Goal: Task Accomplishment & Management: Use online tool/utility

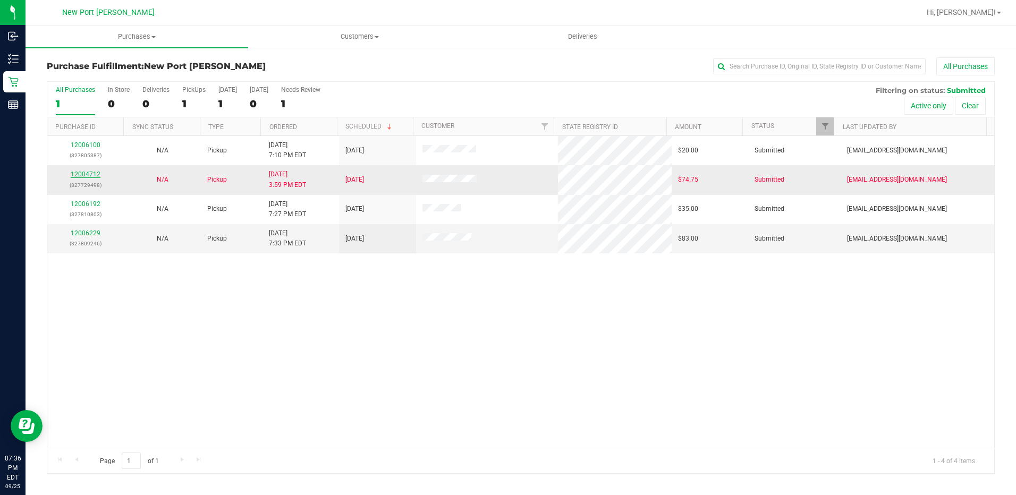
click at [97, 172] on link "12004712" at bounding box center [86, 174] width 30 height 7
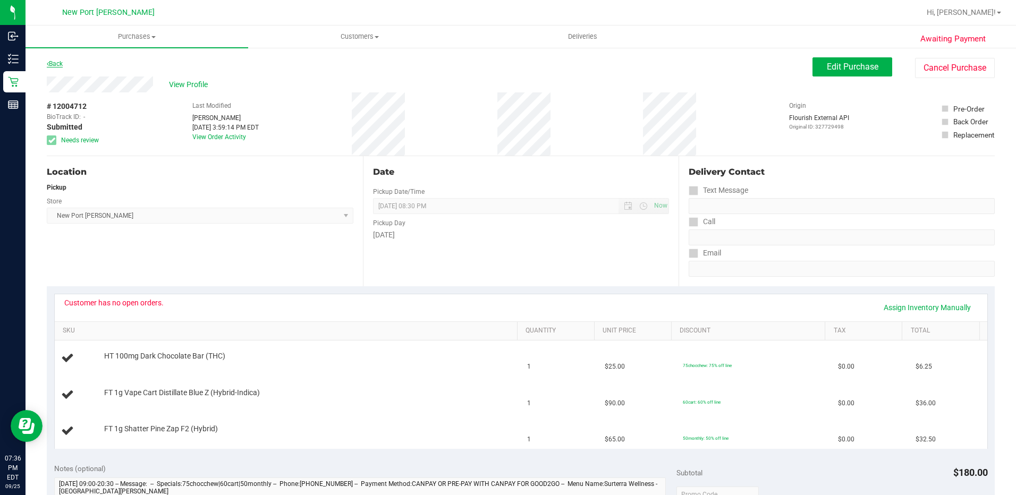
click at [48, 64] on icon at bounding box center [48, 64] width 2 height 6
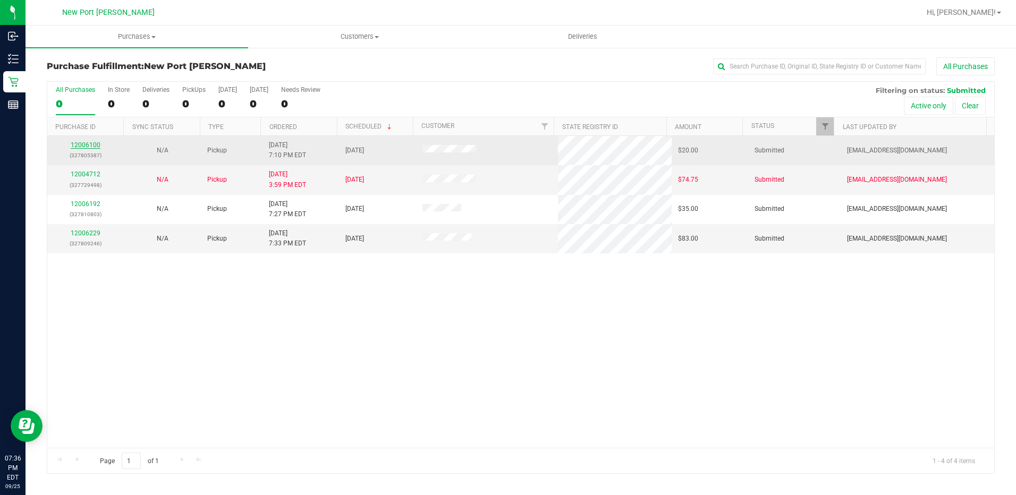
click at [89, 143] on link "12006100" at bounding box center [86, 144] width 30 height 7
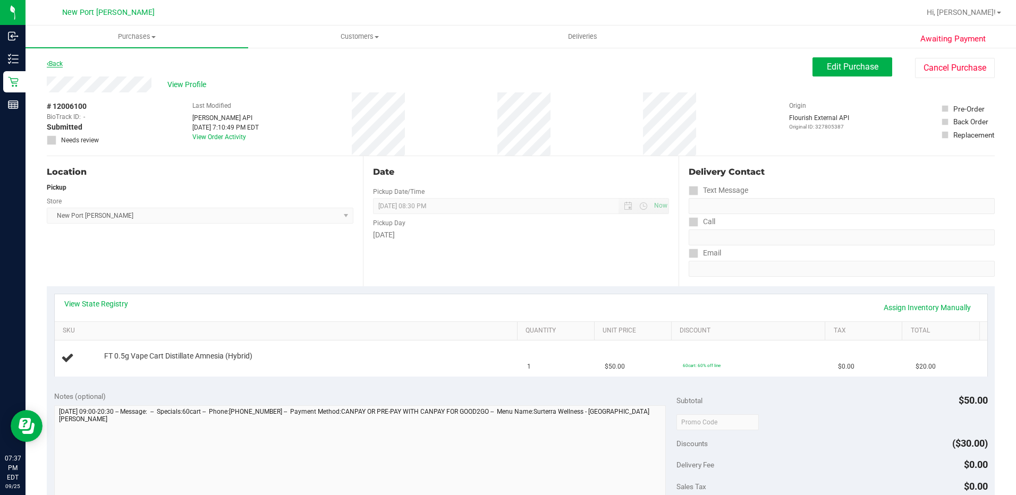
click at [55, 62] on link "Back" at bounding box center [55, 63] width 16 height 7
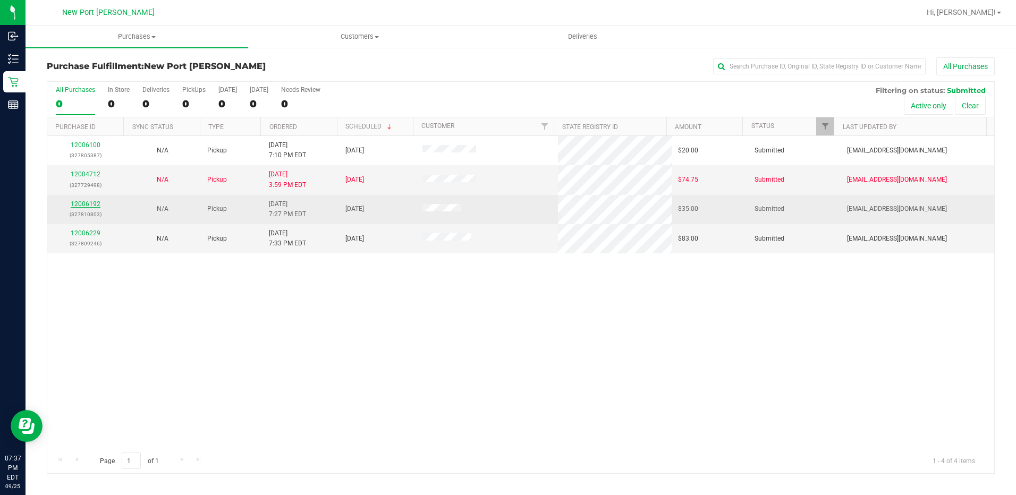
click at [77, 203] on link "12006192" at bounding box center [86, 203] width 30 height 7
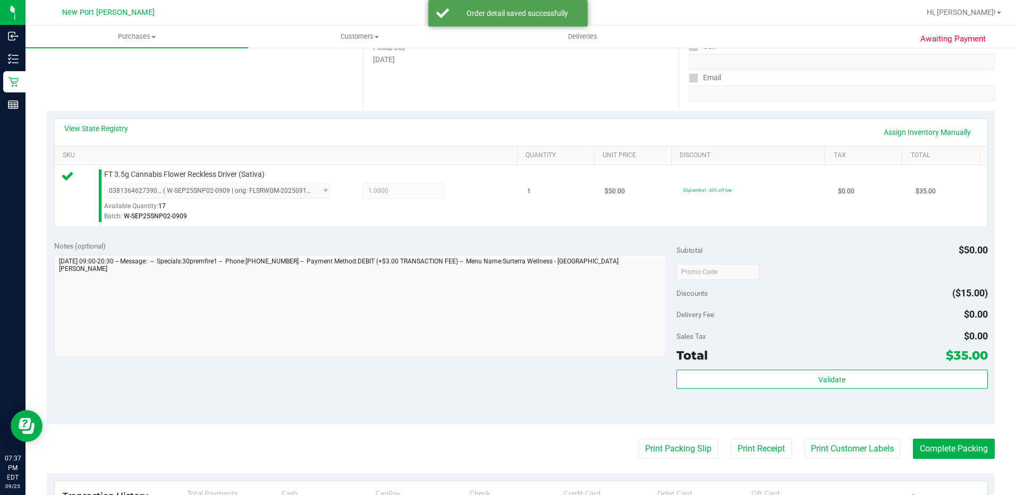
scroll to position [213, 0]
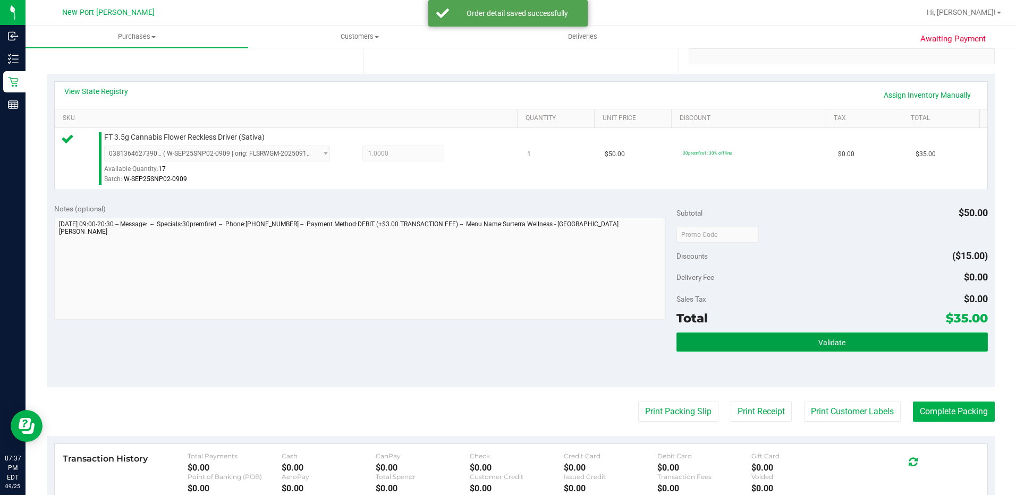
click at [835, 340] on span "Validate" at bounding box center [832, 343] width 27 height 9
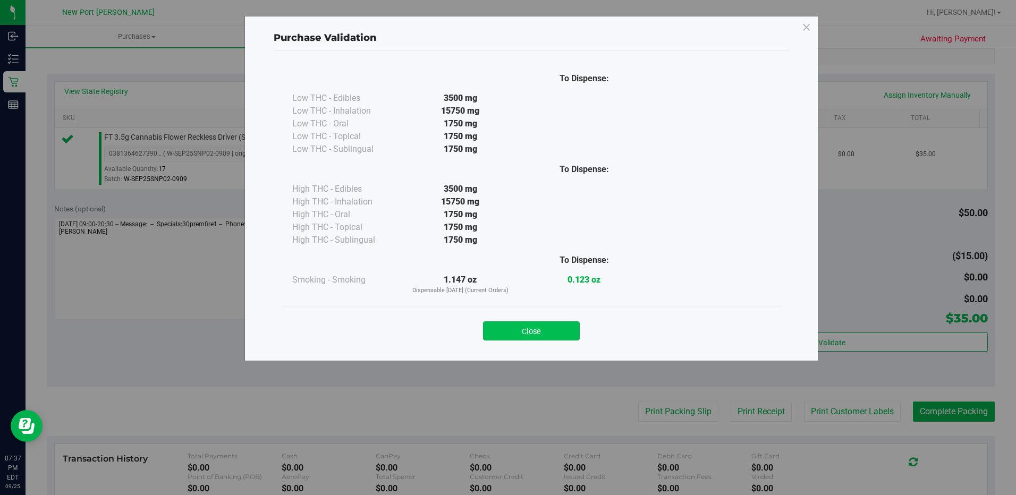
click at [531, 339] on button "Close" at bounding box center [531, 331] width 97 height 19
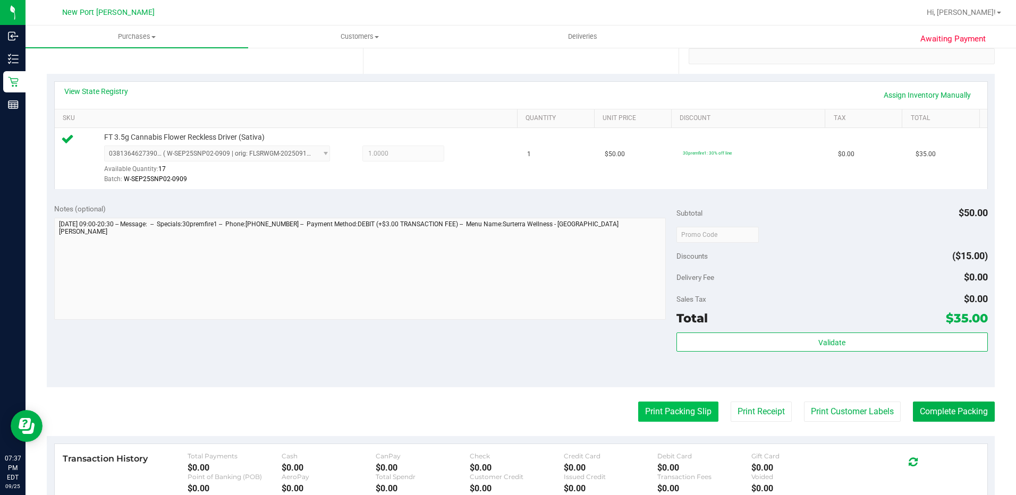
click at [676, 419] on button "Print Packing Slip" at bounding box center [678, 412] width 80 height 20
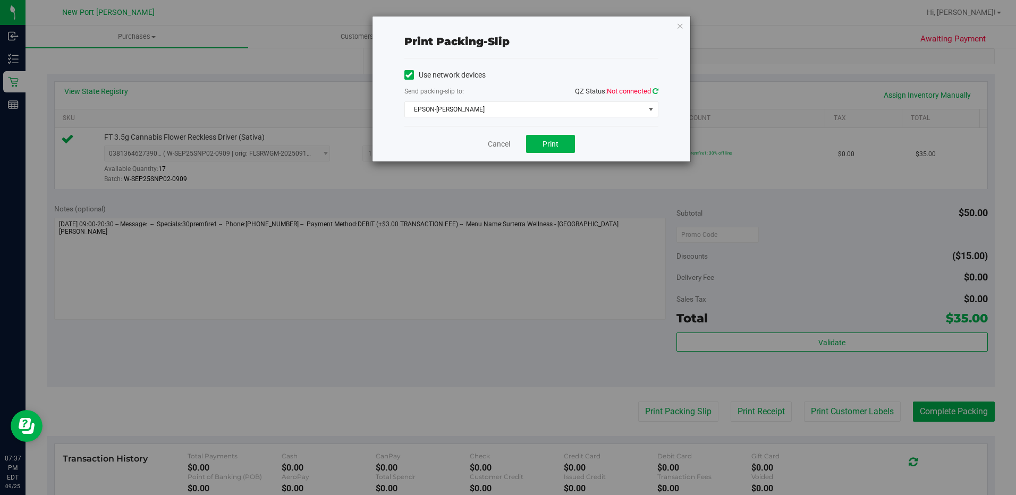
click at [653, 94] on icon at bounding box center [656, 91] width 6 height 7
click at [555, 145] on span "Print" at bounding box center [551, 144] width 16 height 9
click at [506, 141] on link "Cancel" at bounding box center [499, 144] width 22 height 11
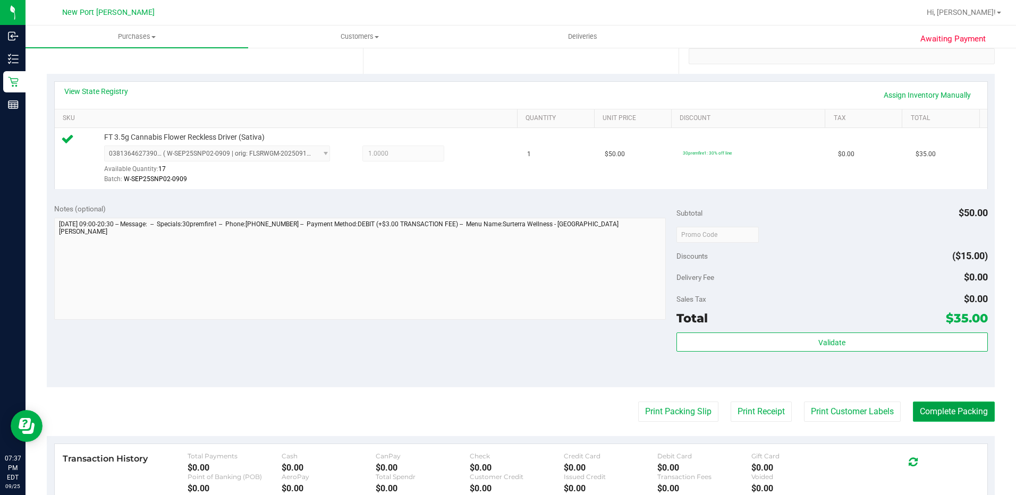
click at [914, 404] on button "Complete Packing" at bounding box center [954, 412] width 82 height 20
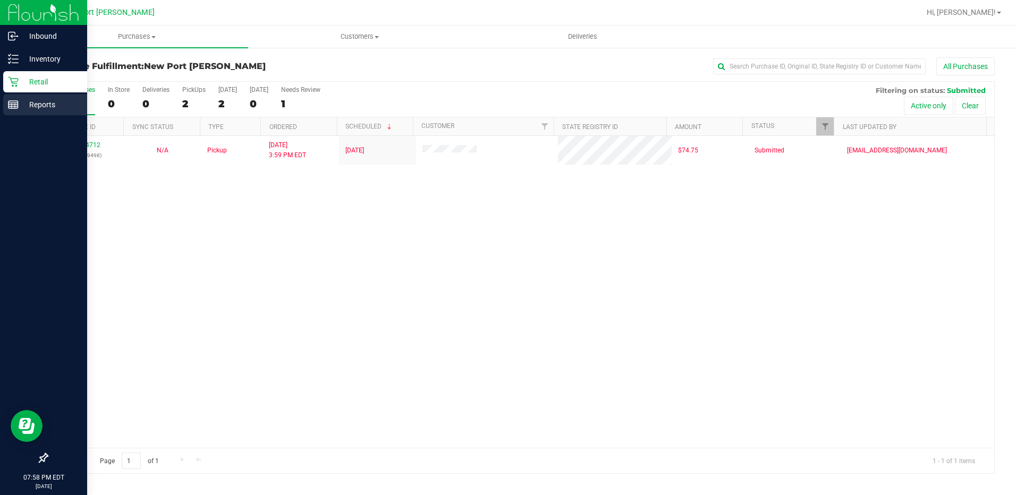
click at [15, 107] on line at bounding box center [14, 107] width 10 height 0
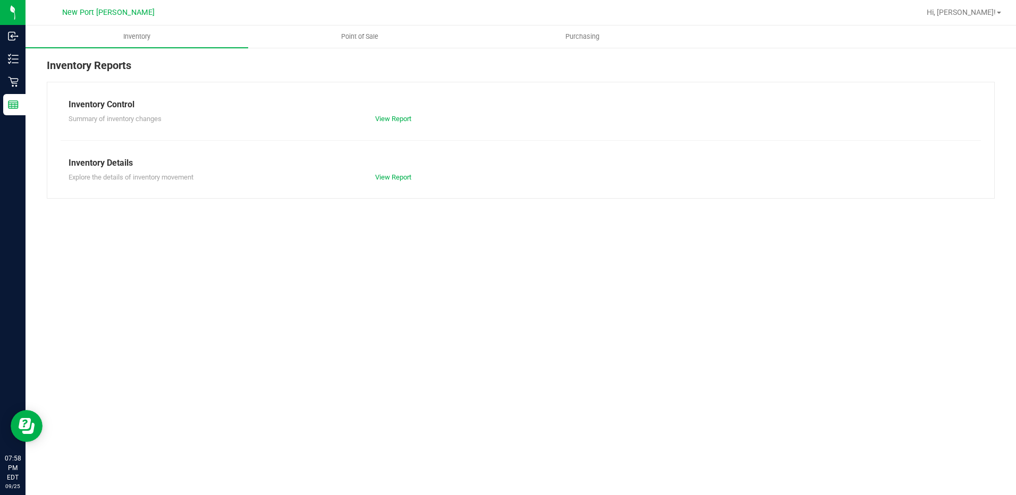
click at [330, 26] on link "Point of Sale" at bounding box center [359, 37] width 223 height 22
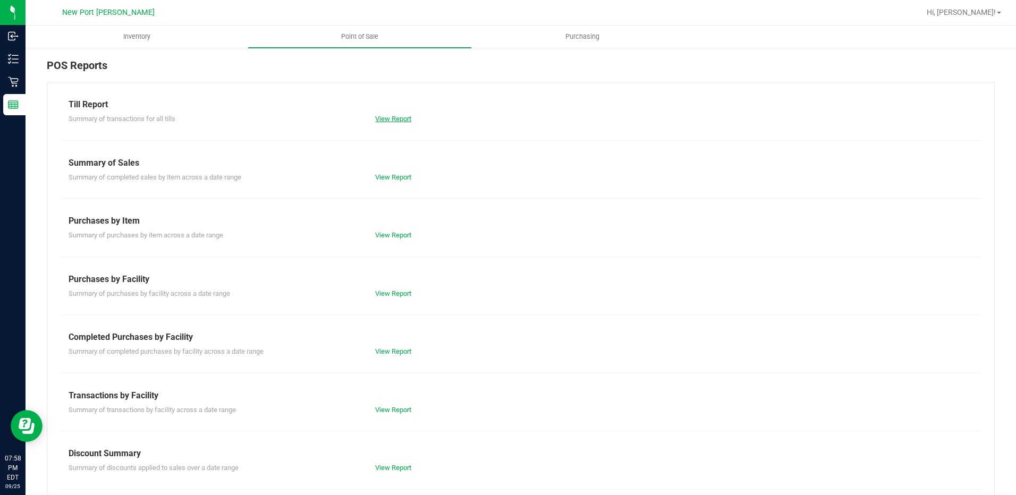
click at [395, 116] on link "View Report" at bounding box center [393, 119] width 36 height 8
